Goal: Navigation & Orientation: Find specific page/section

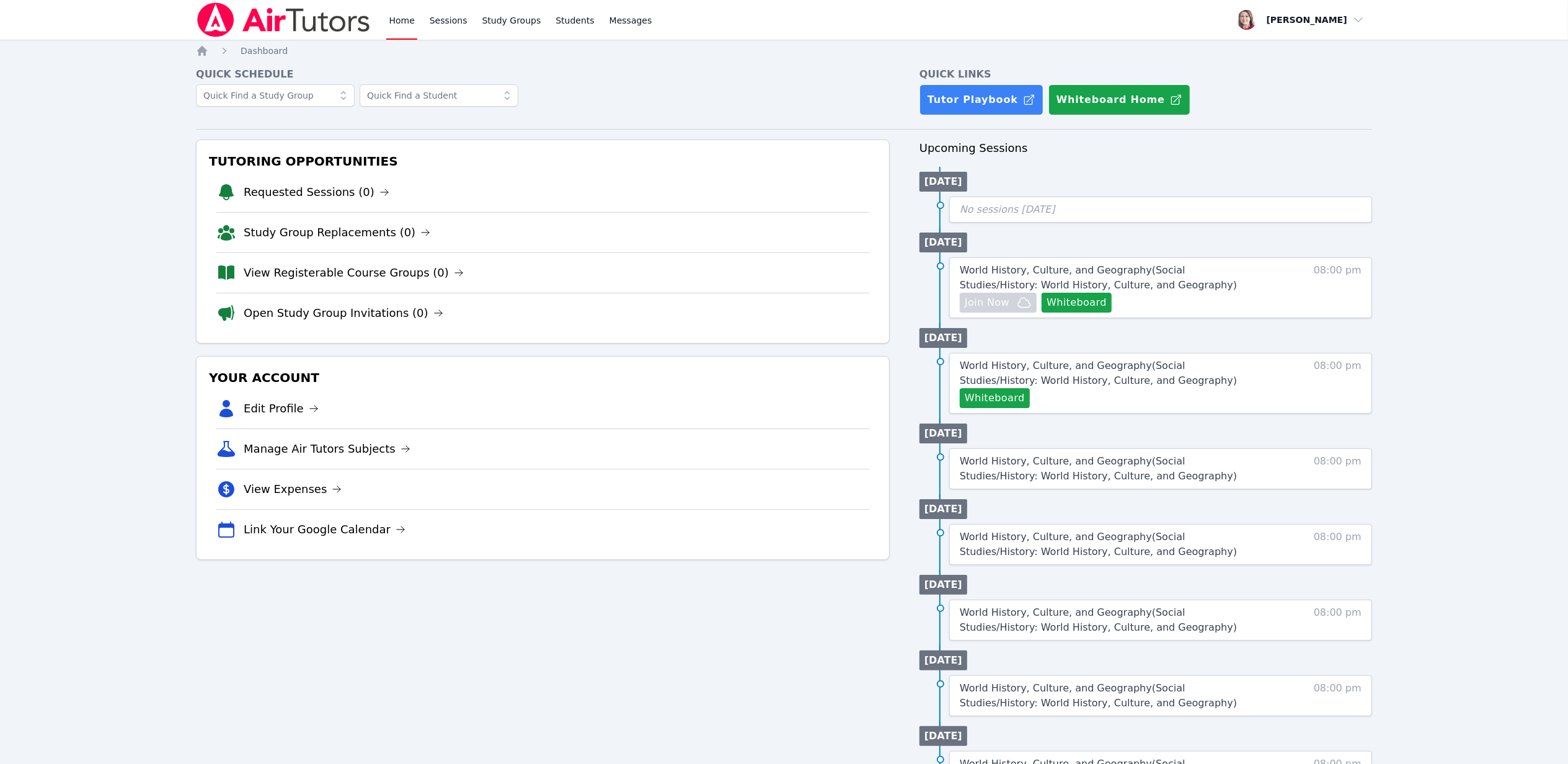
click at [402, 23] on link "Home" at bounding box center [401, 20] width 31 height 40
